Goal: Navigation & Orientation: Find specific page/section

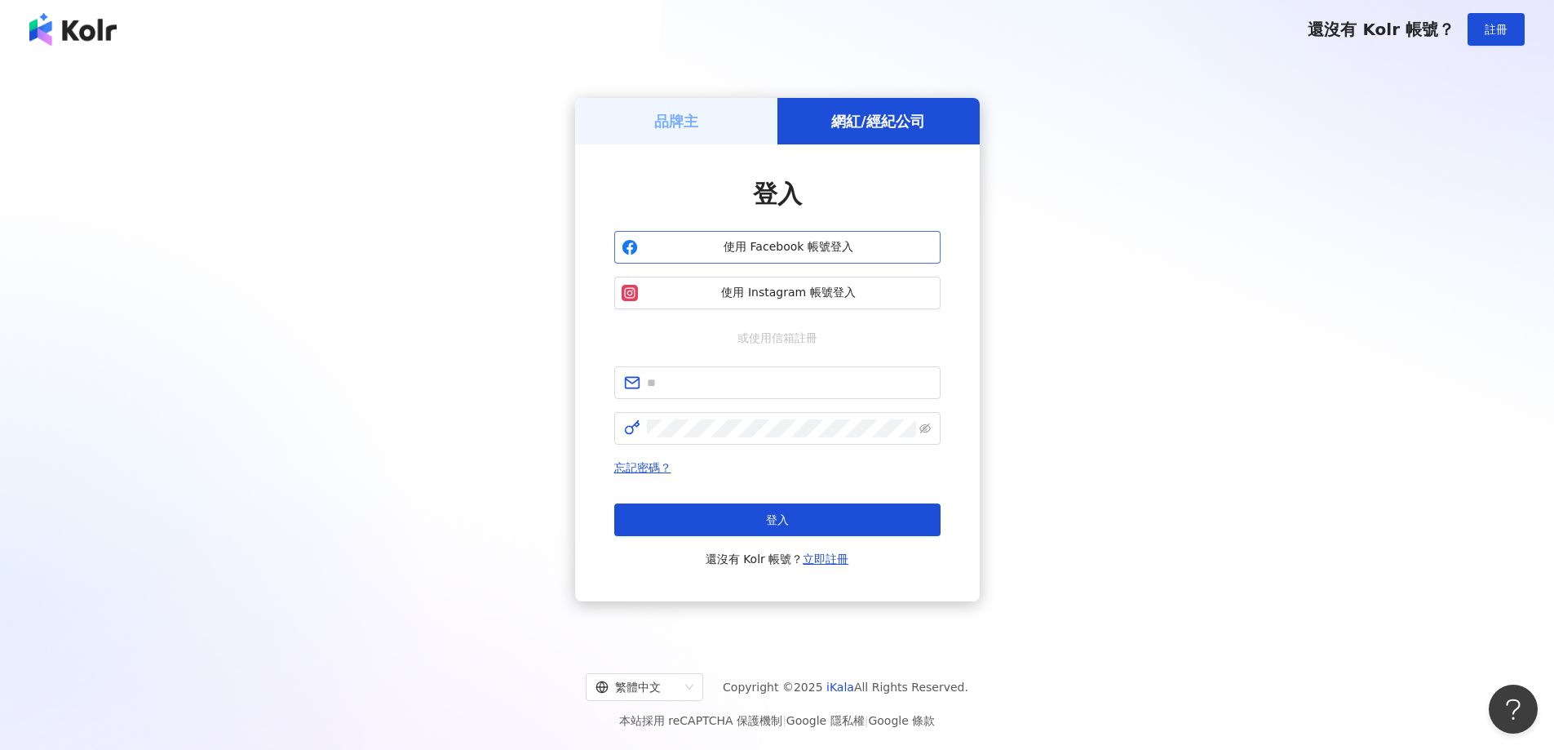
click at [862, 248] on span "使用 Facebook 帳號登入" at bounding box center [789, 247] width 289 height 16
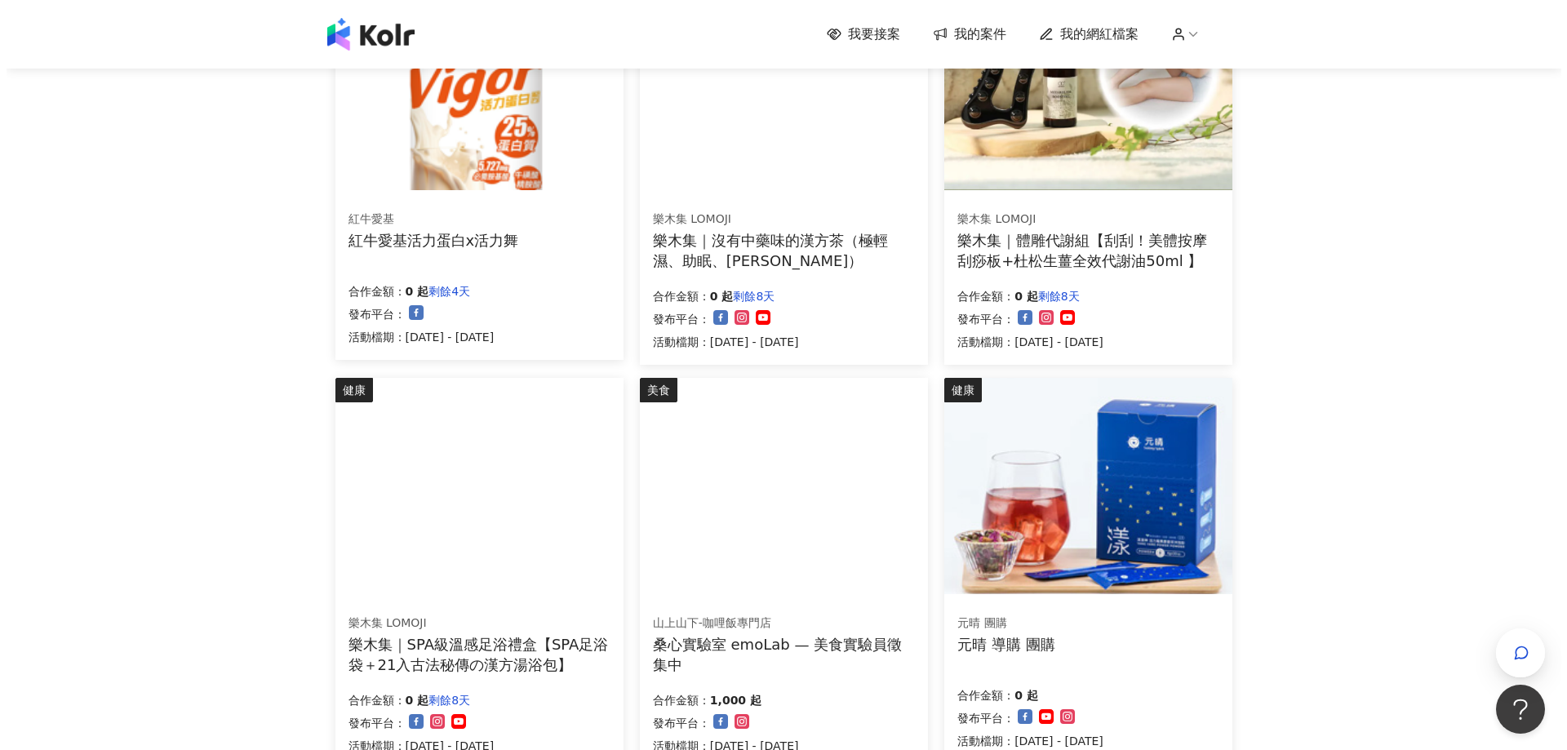
scroll to position [136, 0]
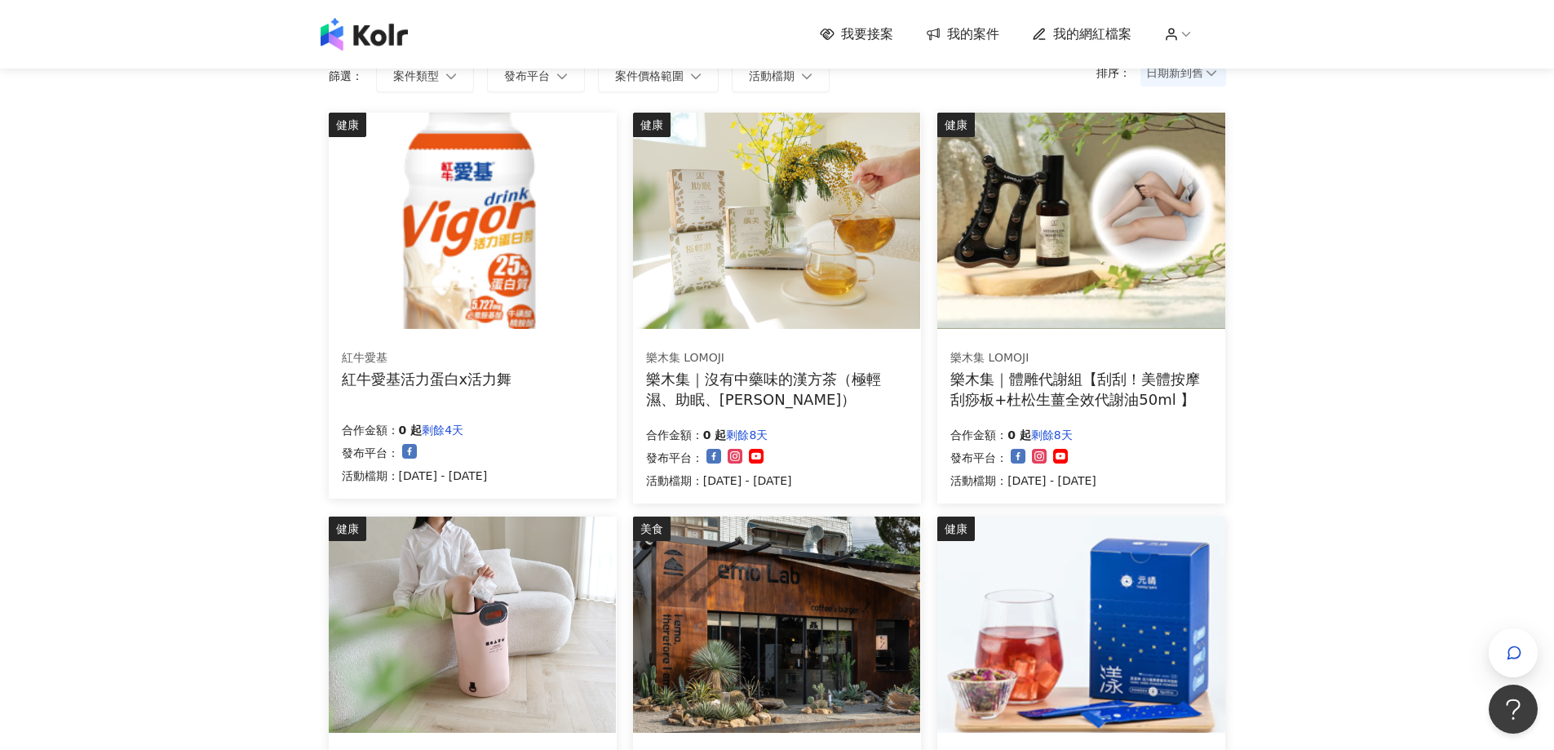
click at [533, 261] on img at bounding box center [472, 221] width 287 height 216
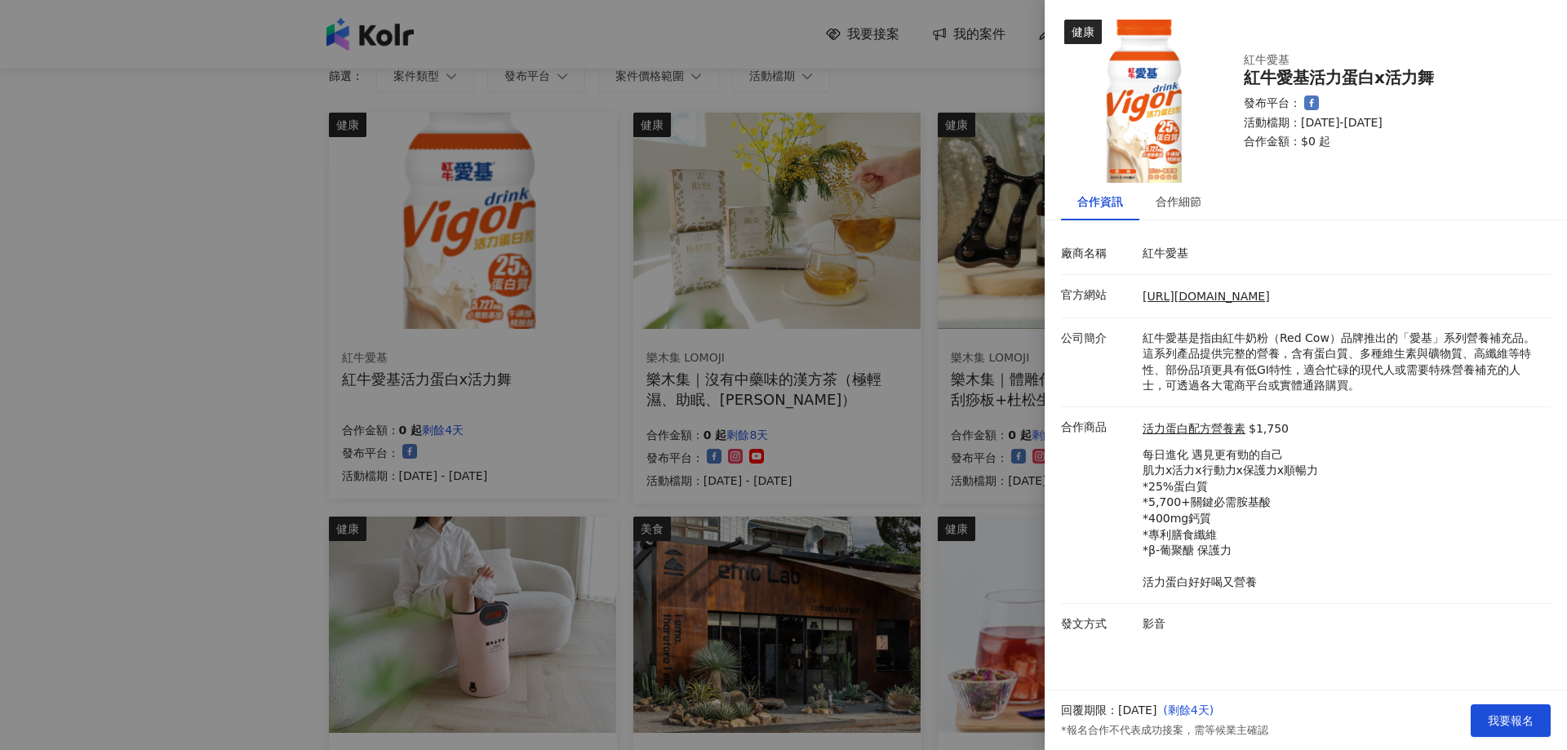
click at [778, 287] on div at bounding box center [783, 375] width 1567 height 750
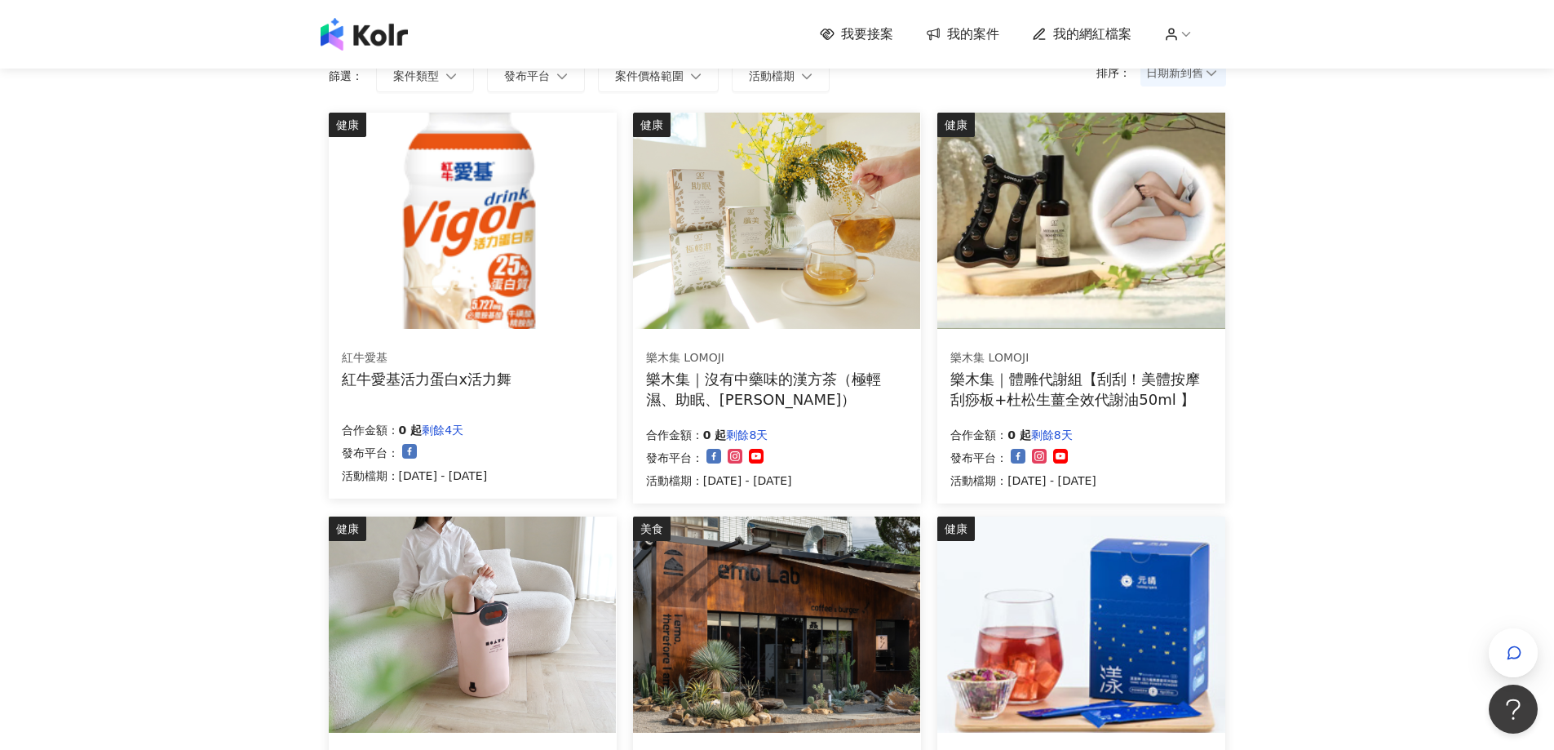
click at [779, 279] on img at bounding box center [776, 221] width 287 height 216
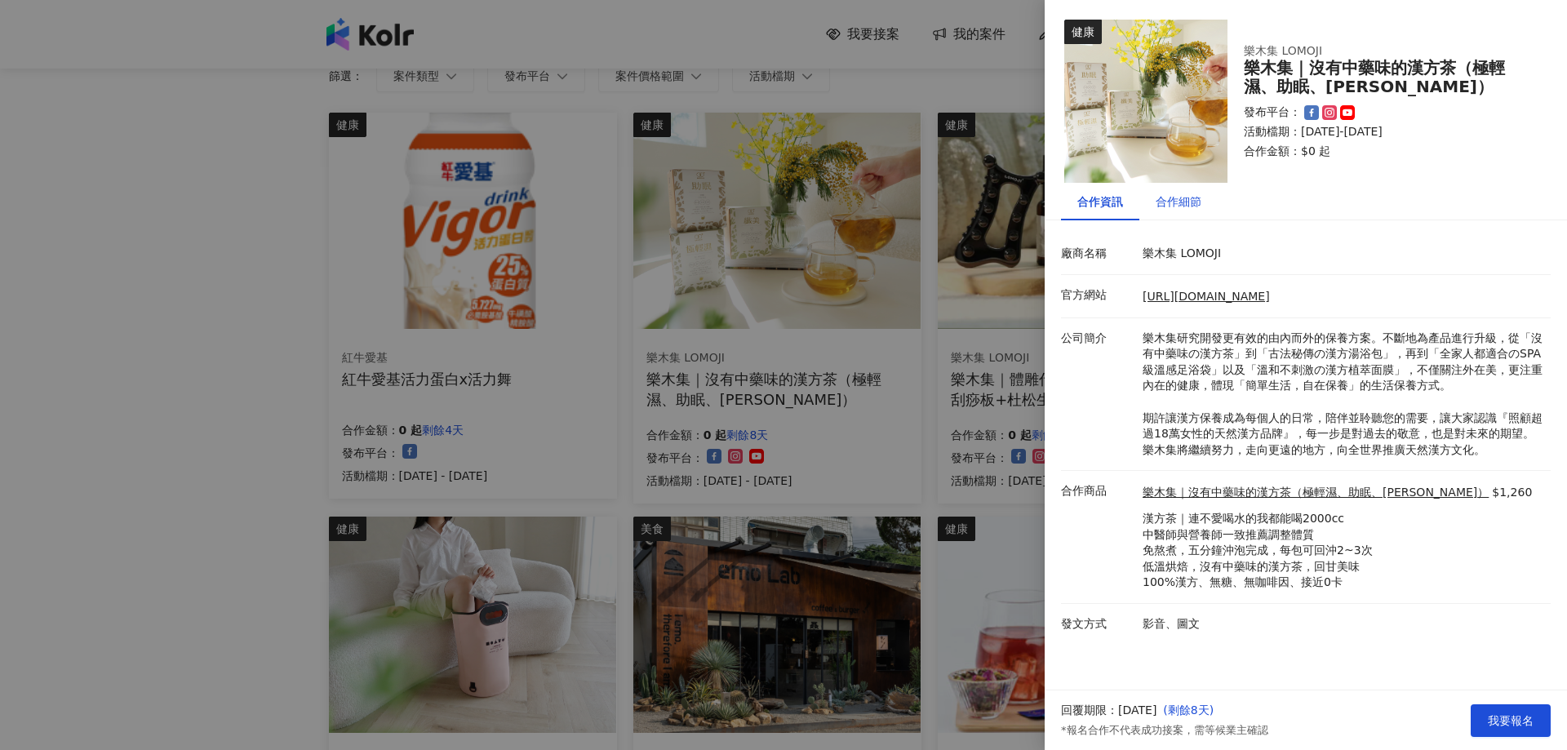
click at [1176, 205] on div "合作細節" at bounding box center [1178, 202] width 46 height 18
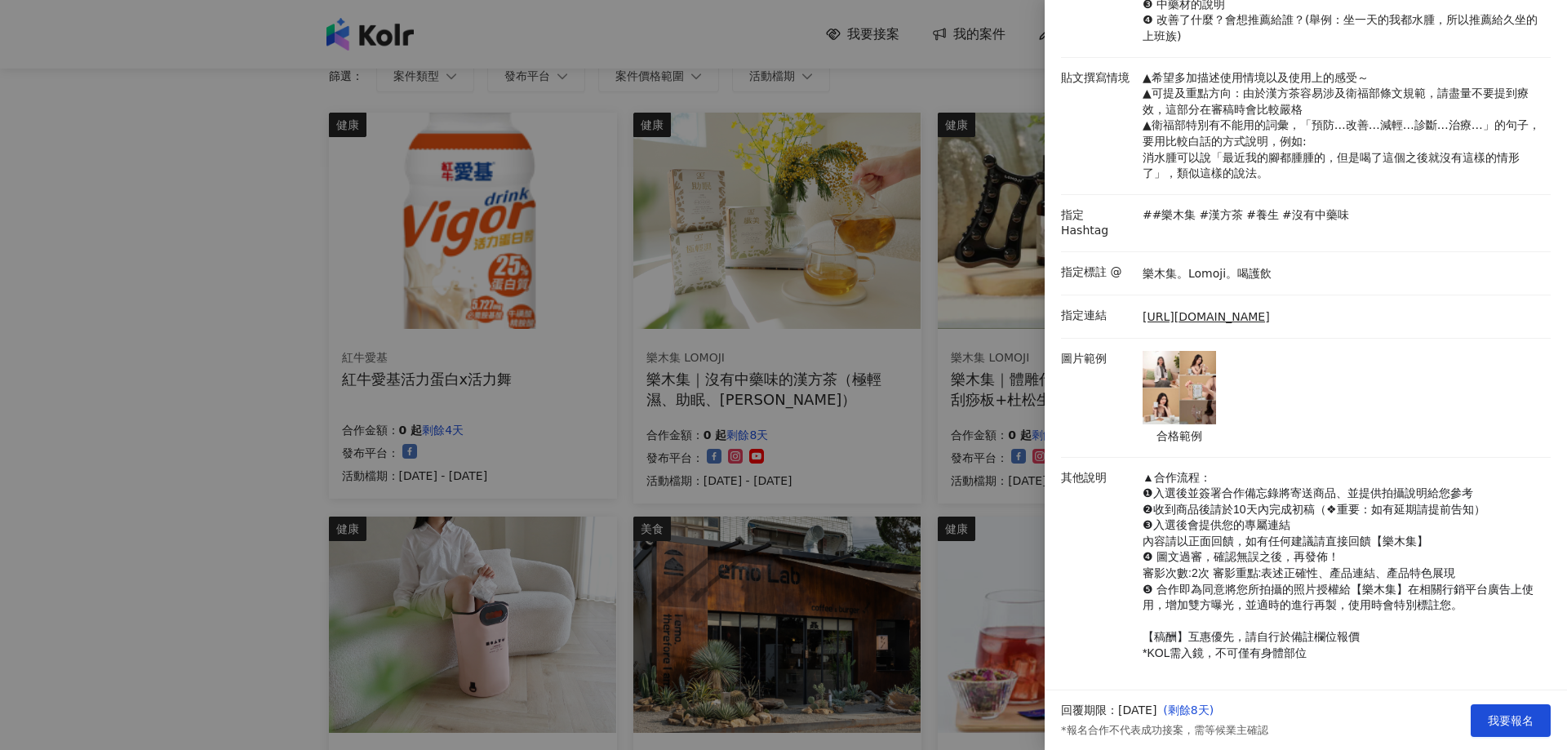
scroll to position [317, 0]
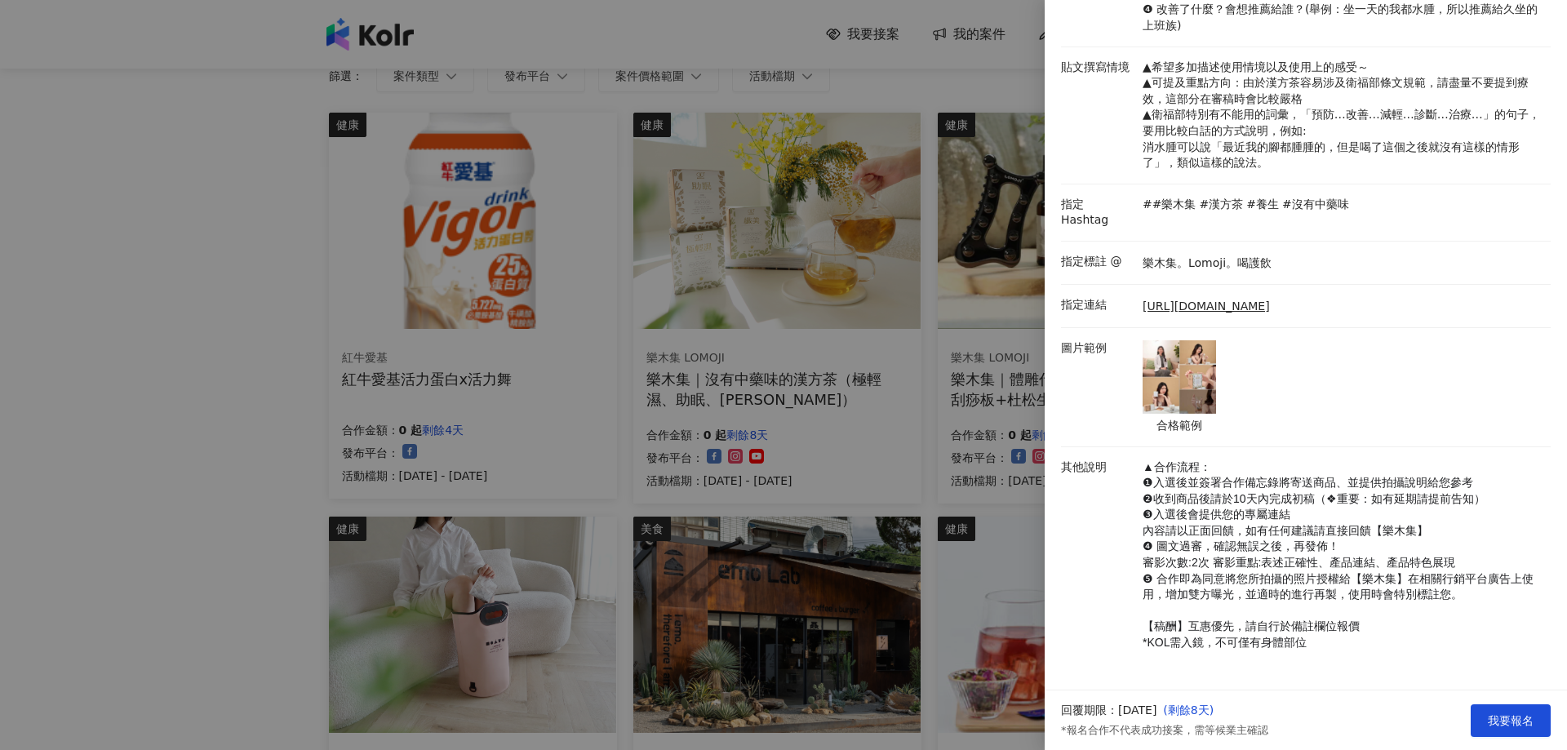
click at [306, 309] on div at bounding box center [783, 375] width 1567 height 750
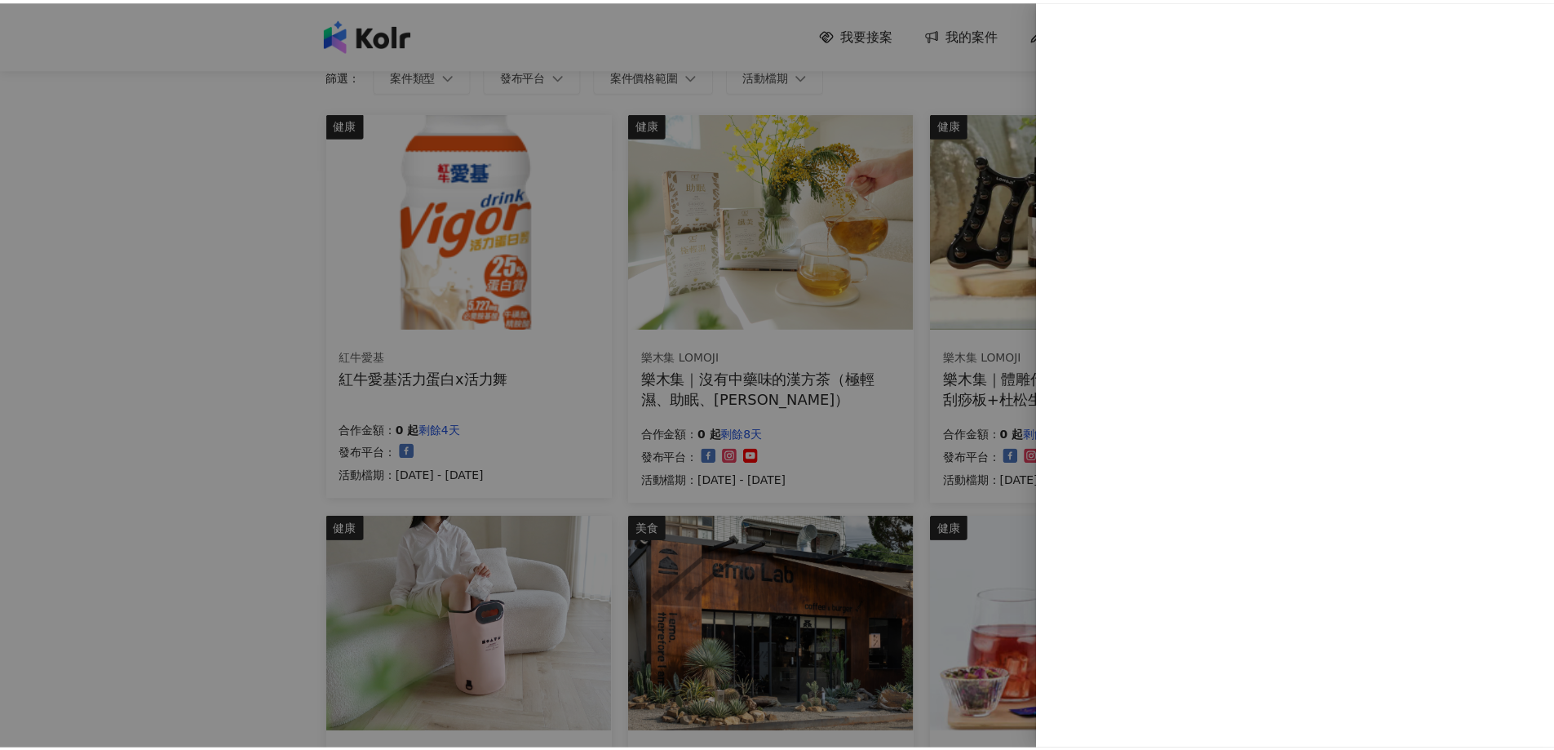
scroll to position [0, 0]
